Goal: Ask a question: Seek information or help from site administrators or community

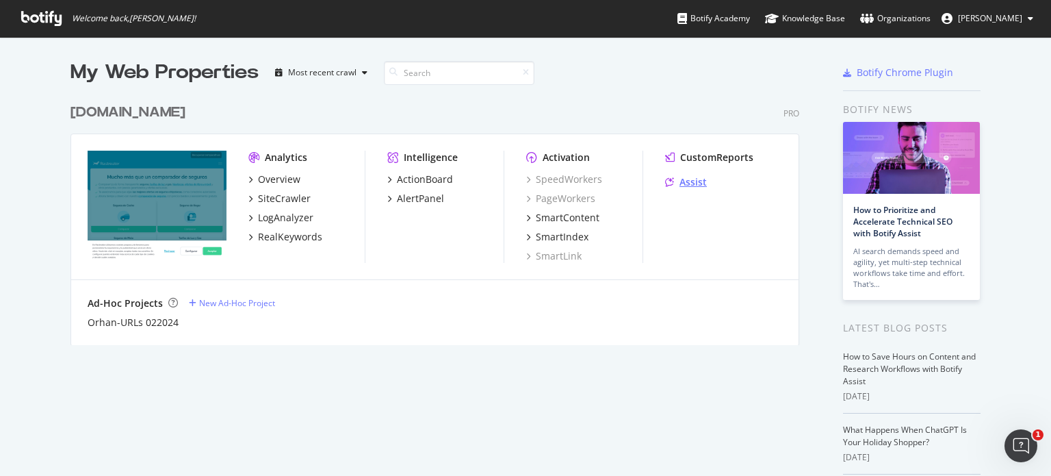
click at [697, 184] on div "Assist" at bounding box center [693, 182] width 27 height 14
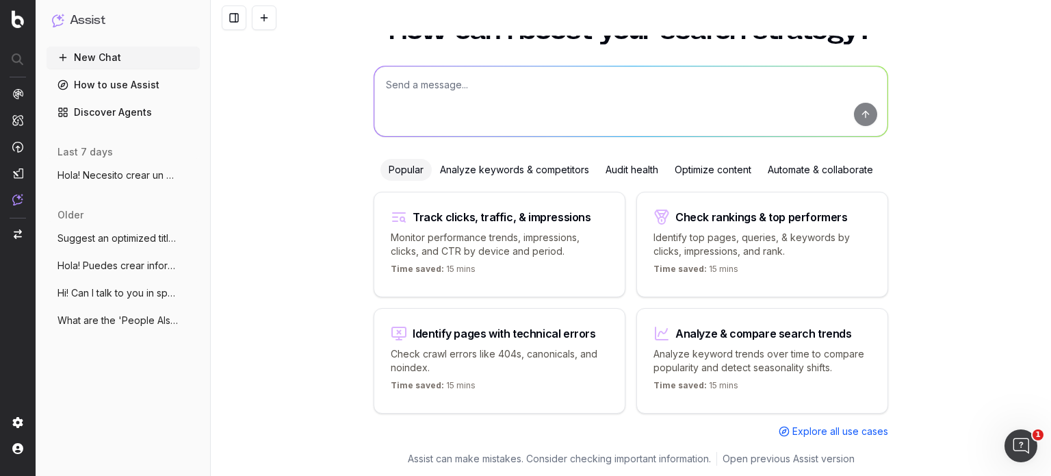
click at [440, 105] on textarea at bounding box center [630, 101] width 513 height 70
paste textarea "Ayúdame a reestructurar este artículo de manera que sea: - más fluido y legible…"
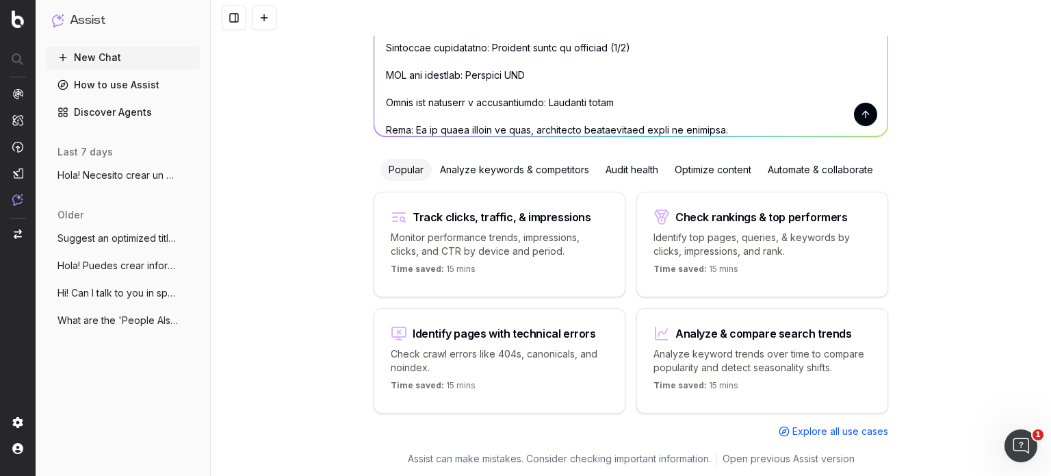
scroll to position [274, 0]
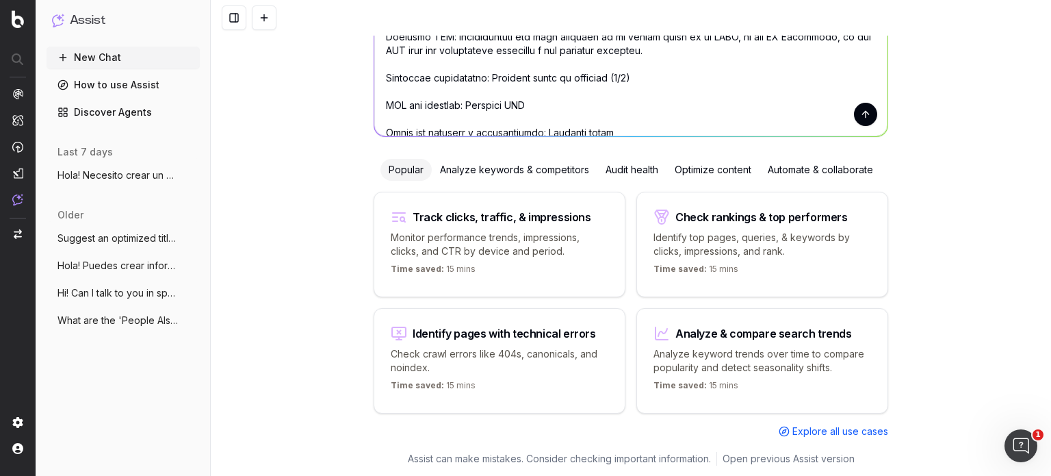
drag, startPoint x: 457, startPoint y: 103, endPoint x: 520, endPoint y: 102, distance: 63.0
click at [520, 102] on textarea at bounding box center [630, 77] width 513 height 118
paste textarea "https://www.rastreator.com/seguros/guias/seguros-obligatorios-espana"
drag, startPoint x: 627, startPoint y: 77, endPoint x: 485, endPoint y: 81, distance: 142.5
click at [485, 81] on textarea at bounding box center [630, 77] width 513 height 118
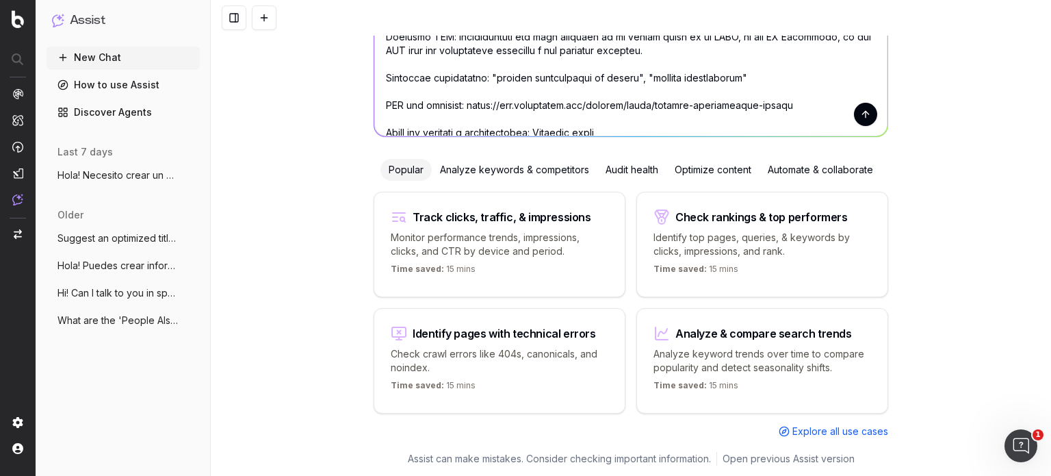
click at [680, 75] on textarea at bounding box center [630, 77] width 513 height 118
click at [730, 77] on textarea at bounding box center [630, 77] width 513 height 118
click at [745, 79] on textarea at bounding box center [630, 77] width 513 height 118
paste textarea "que seguros obligatorios hay"
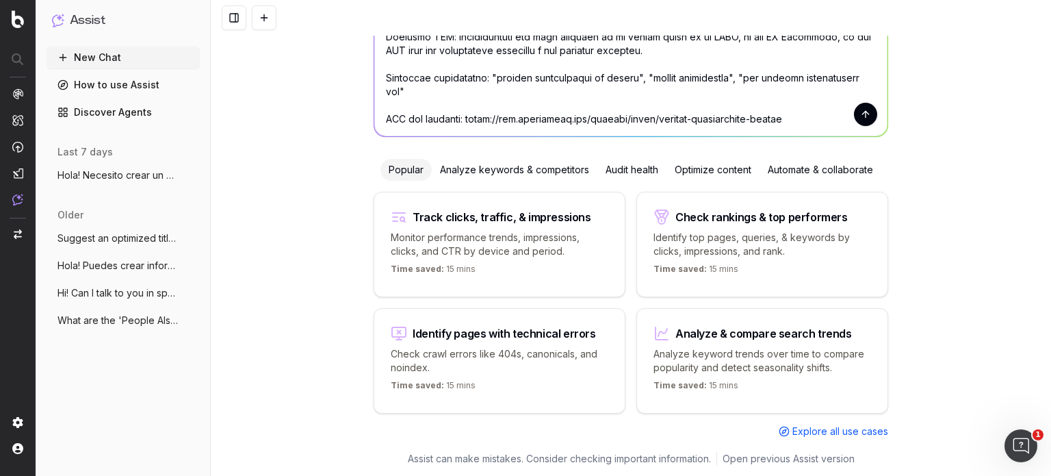
scroll to position [329, 0]
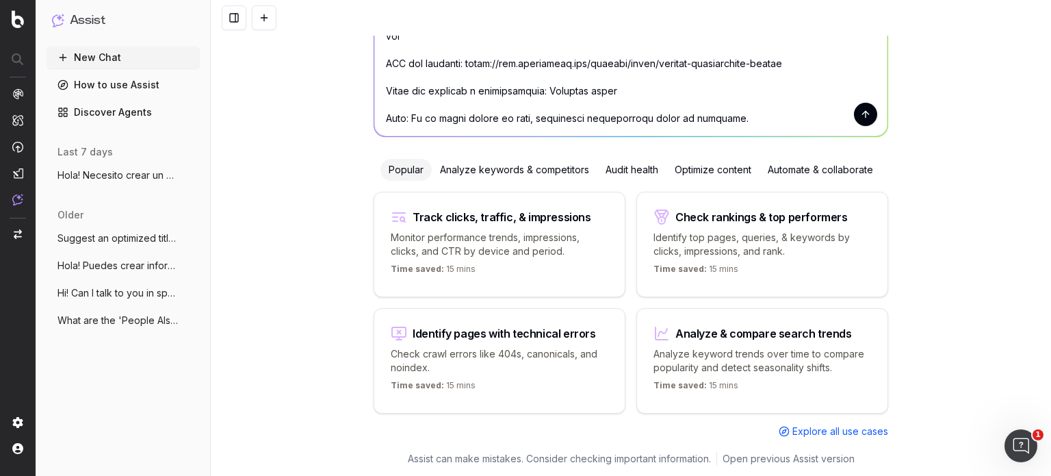
drag, startPoint x: 535, startPoint y: 88, endPoint x: 594, endPoint y: 97, distance: 59.5
click at [594, 97] on textarea at bounding box center [630, 77] width 513 height 118
paste textarea "En España existen en torno a 600 seguros de contratación obligatoria La DGSFP e…"
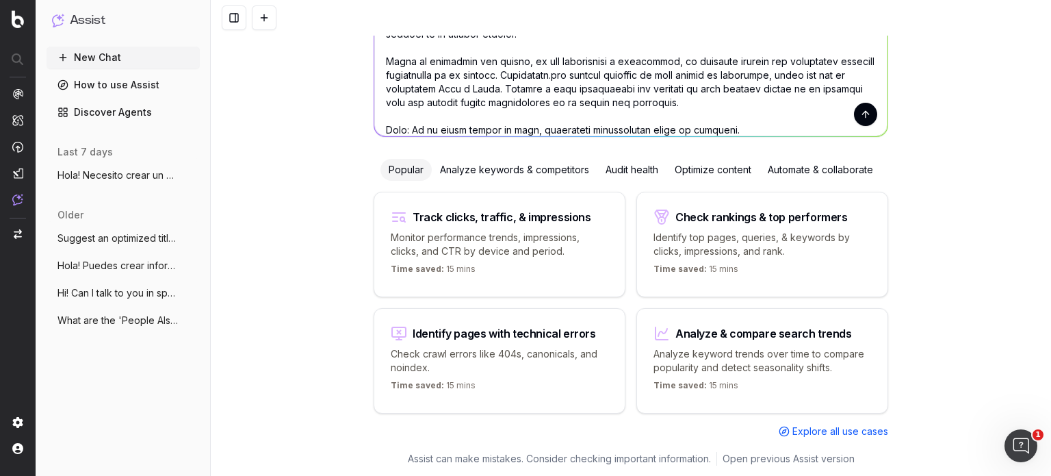
scroll to position [2698, 0]
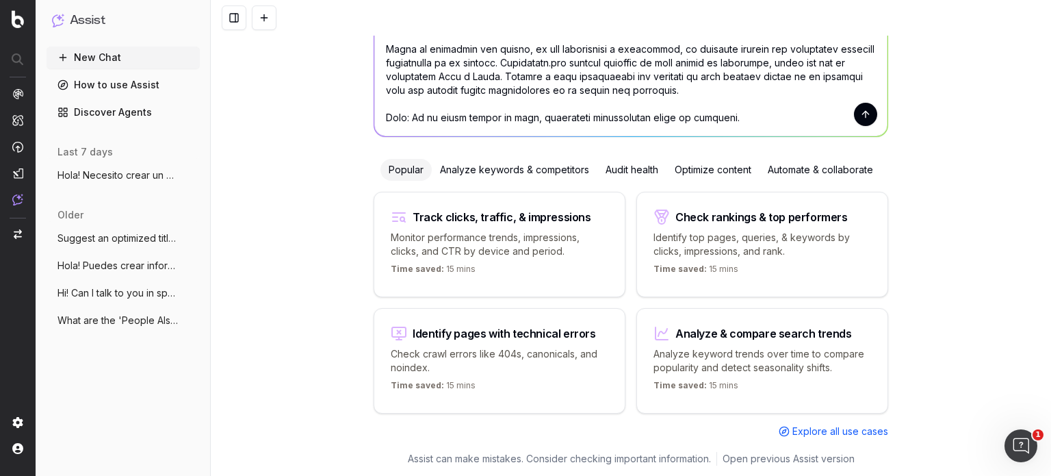
type textarea "Ayúdame a reestructurar este artículo de manera que sea: - más fluido y legible…"
click at [861, 120] on button "submit" at bounding box center [865, 114] width 23 height 23
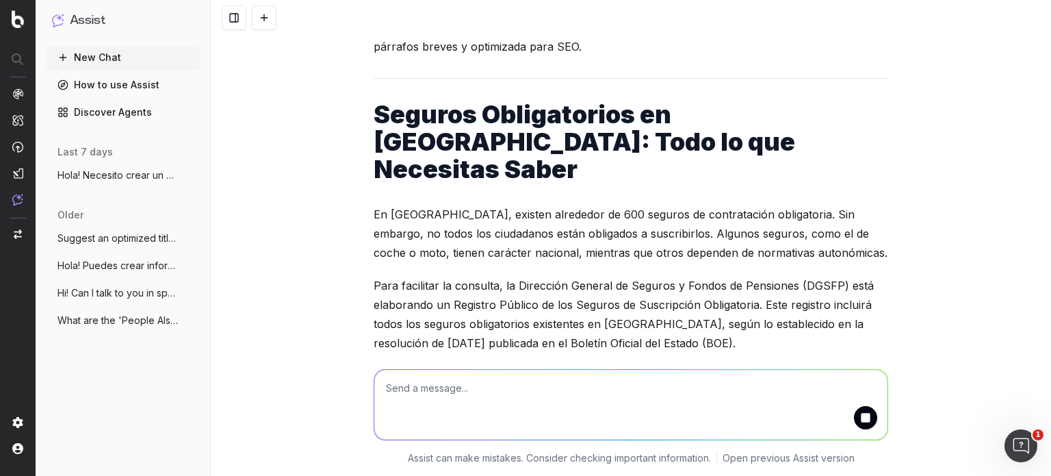
scroll to position [4735, 0]
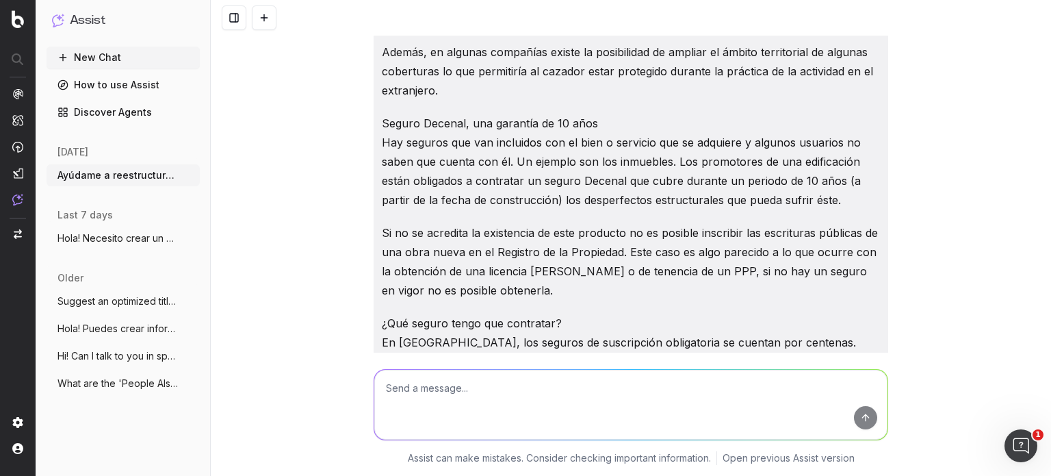
scroll to position [3517, 0]
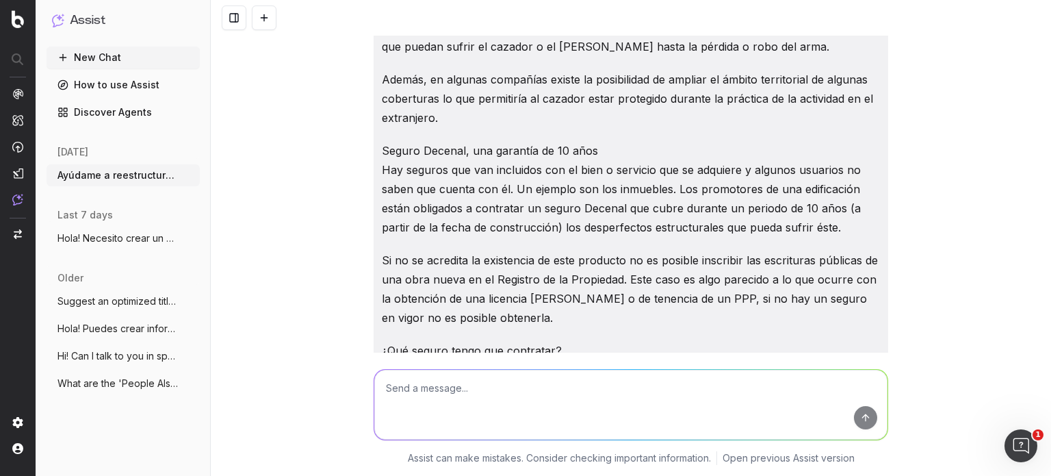
drag, startPoint x: 759, startPoint y: 169, endPoint x: 297, endPoint y: 298, distance: 479.6
click at [297, 298] on div "Ayúdame a reestructurar este artículo de manera que sea: más fluido y legible p…" at bounding box center [631, 238] width 841 height 476
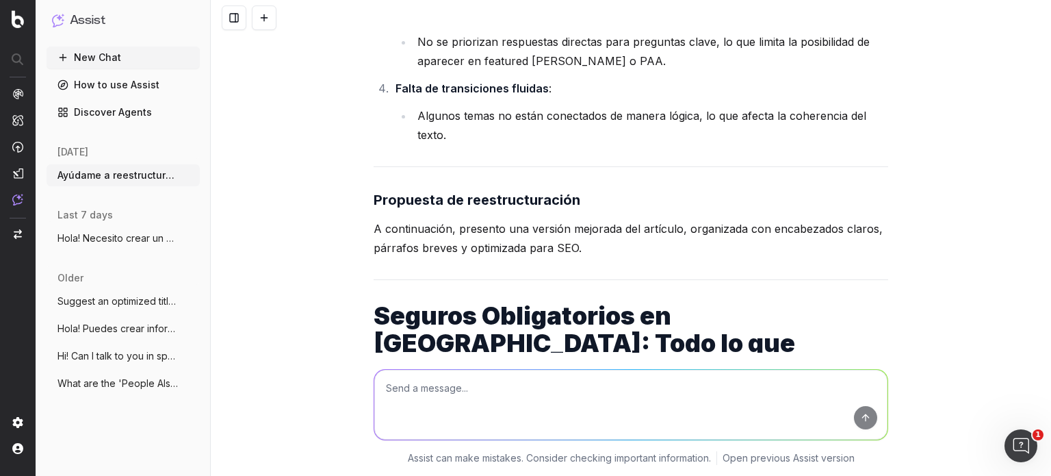
scroll to position [4536, 0]
click at [415, 300] on strong "Seguros Obligatorios en España: Todo lo que Necesitas Saber" at bounding box center [587, 342] width 426 height 85
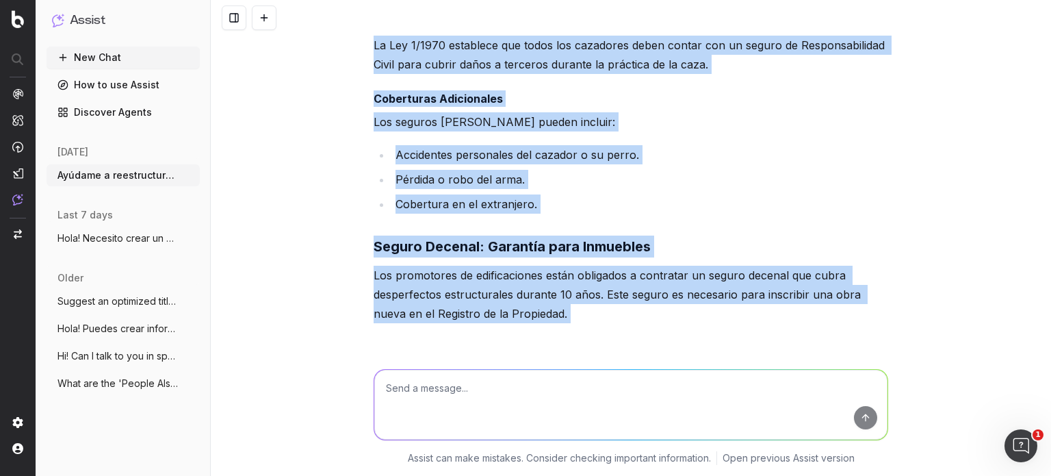
scroll to position [7280, 0]
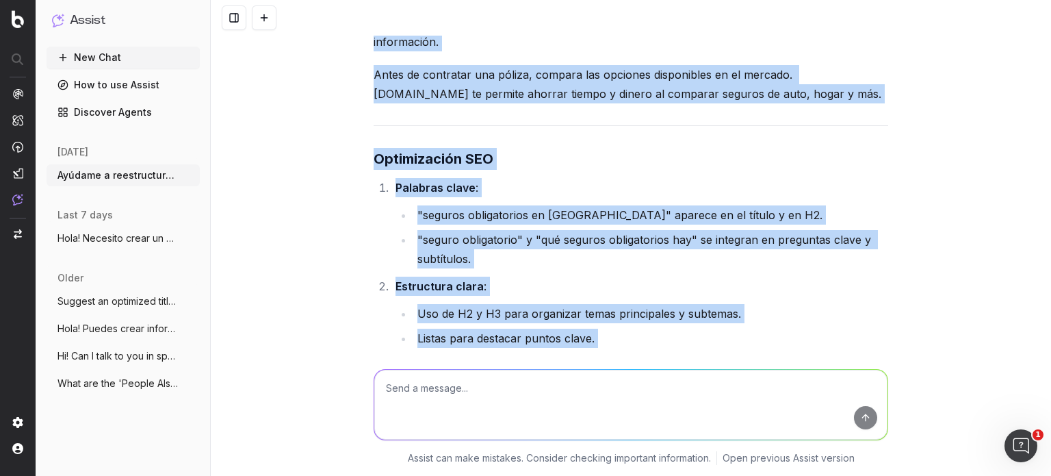
drag, startPoint x: 372, startPoint y: 216, endPoint x: 633, endPoint y: 229, distance: 261.1
copy div "Seguros Obligatorios en España: Todo lo que Necesitas Saber En España, existen …"
